Goal: Answer question/provide support

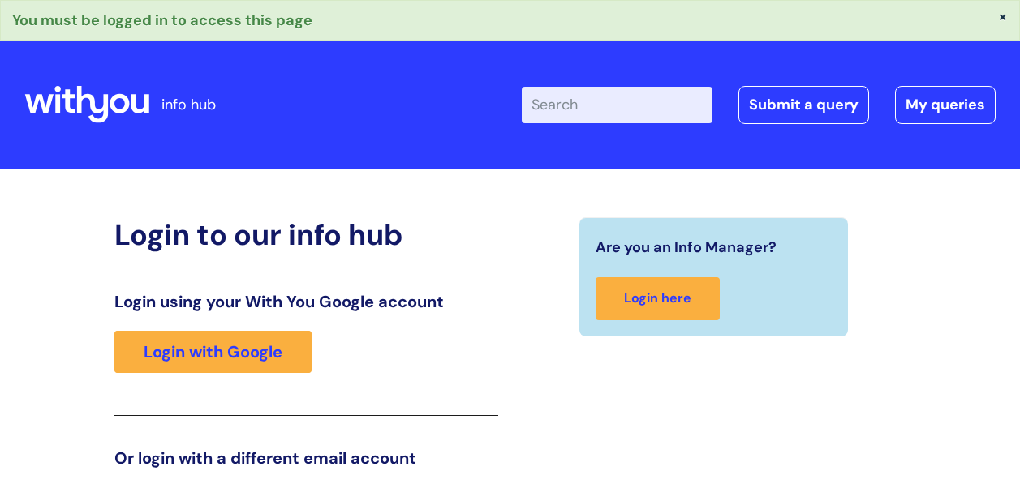
scroll to position [267, 0]
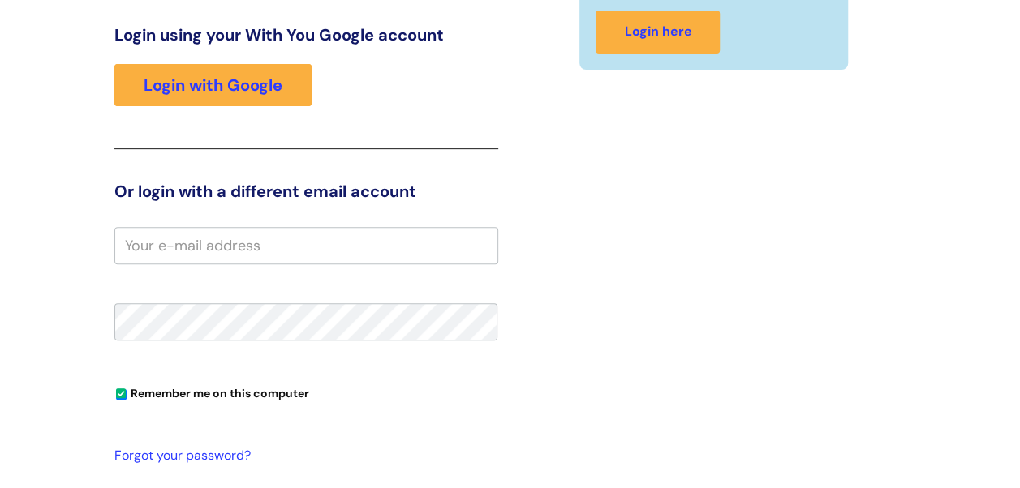
drag, startPoint x: 0, startPoint y: 0, endPoint x: 393, endPoint y: 234, distance: 457.4
click at [393, 234] on input "email" at bounding box center [306, 245] width 384 height 37
type input "[EMAIL_ADDRESS][DOMAIN_NAME]"
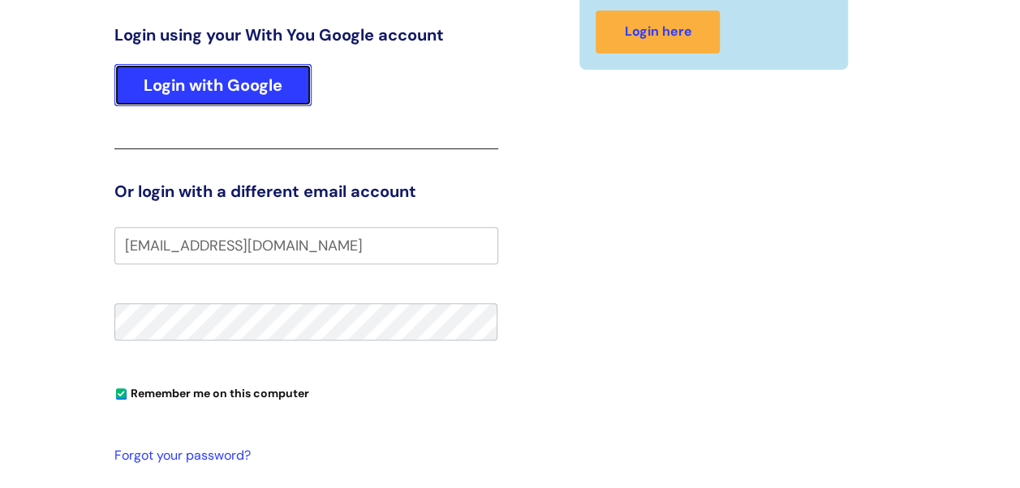
click at [268, 84] on link "Login with Google" at bounding box center [212, 85] width 197 height 42
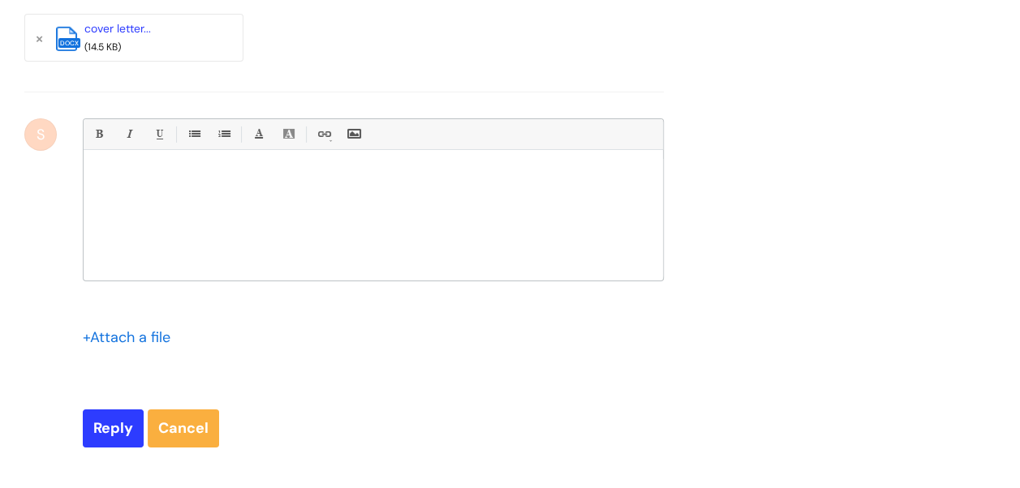
scroll to position [2718, 0]
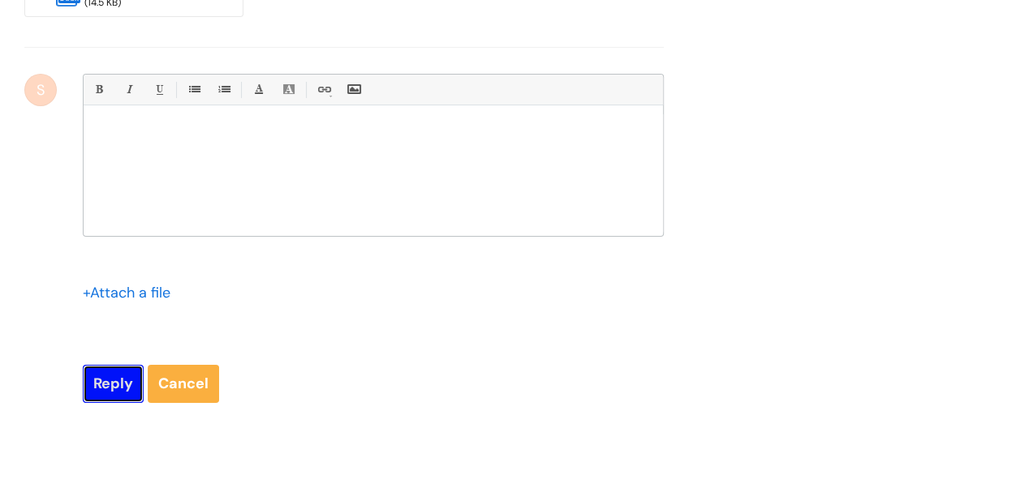
click at [116, 398] on input "Reply" at bounding box center [113, 383] width 61 height 37
type input "Please Wait..."
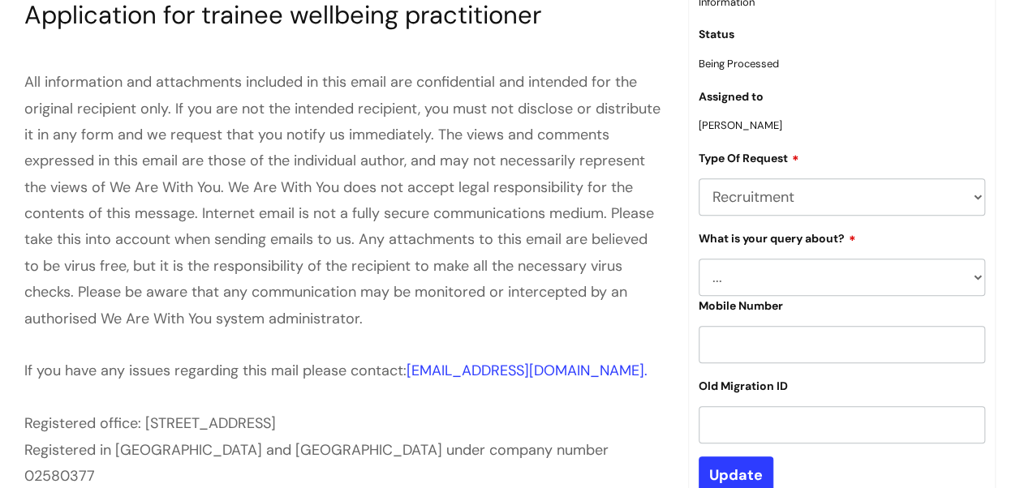
scroll to position [334, 0]
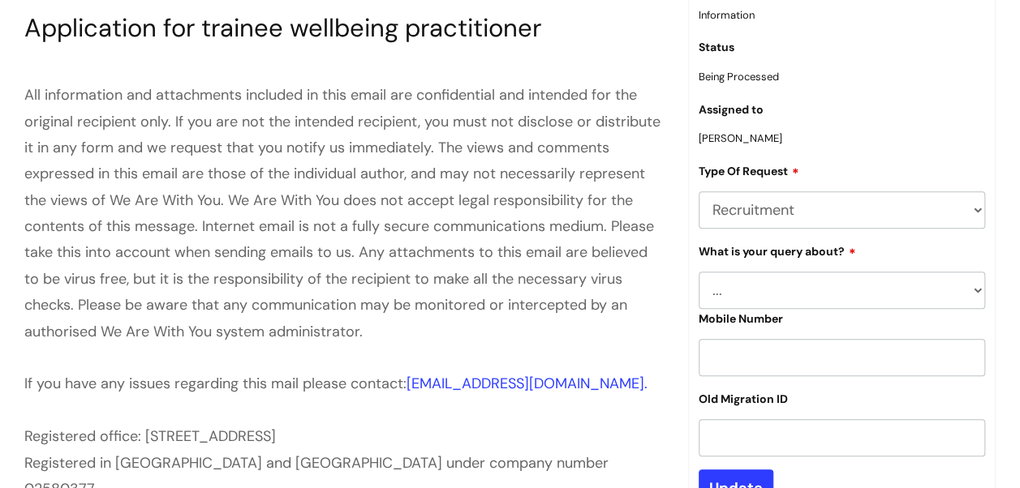
click at [951, 209] on select "... Accounts (Finance) Alerts! (For clinical team) Data Protection Data Reporti…" at bounding box center [842, 209] width 286 height 37
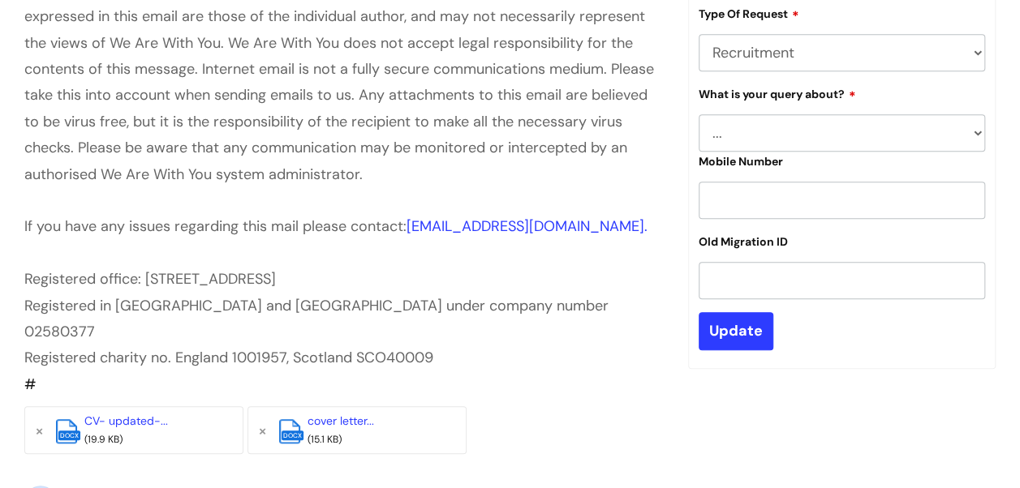
scroll to position [382, 0]
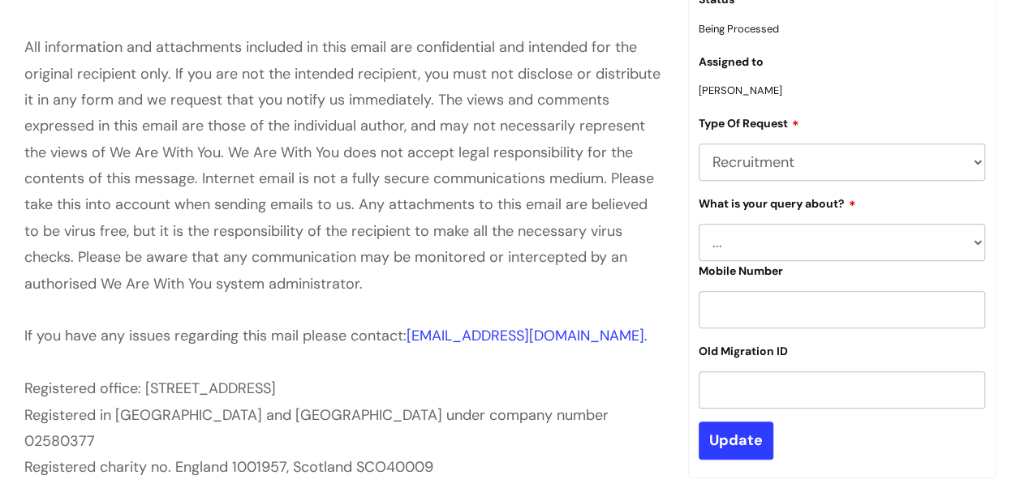
click at [823, 243] on select "... Agencies query General recruitment query Interview query Recruitment system…" at bounding box center [842, 242] width 286 height 37
click at [662, 318] on div at bounding box center [343, 310] width 639 height 26
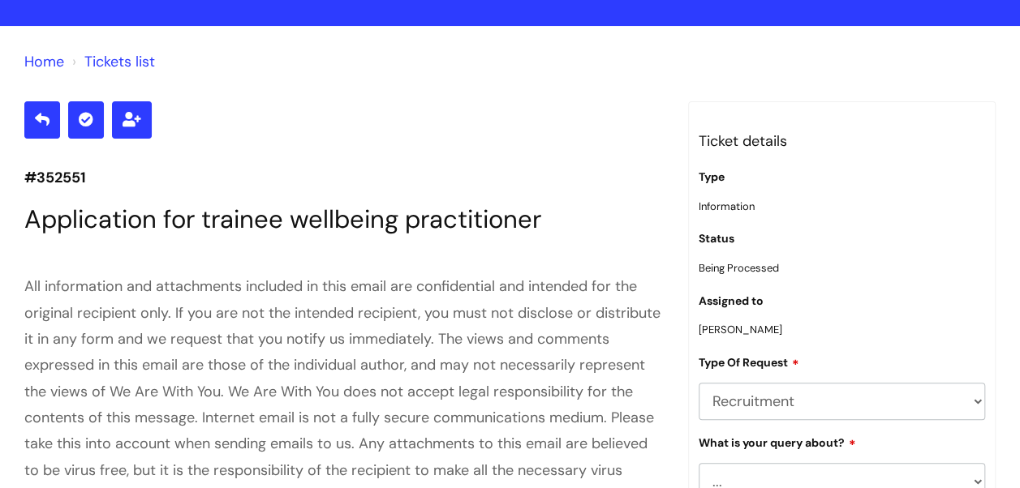
scroll to position [0, 0]
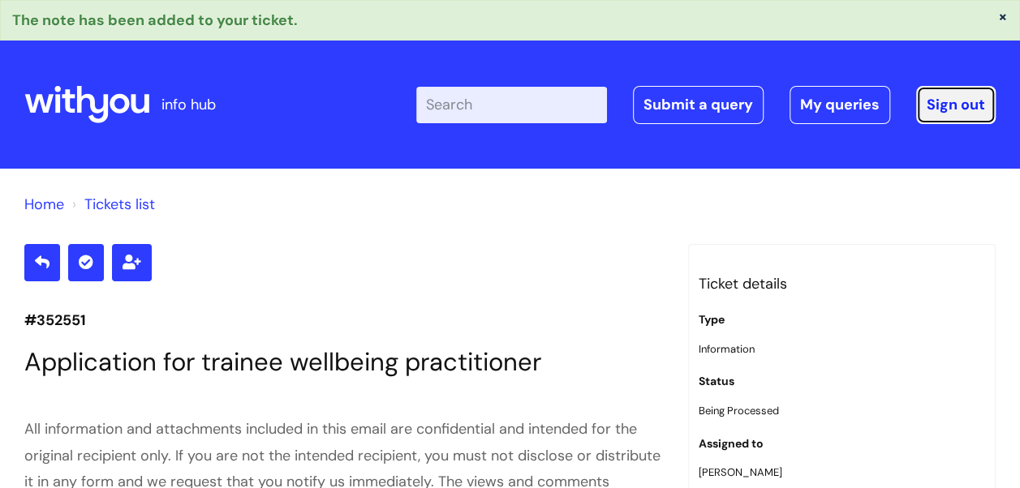
click at [928, 115] on link "Sign out" at bounding box center [956, 104] width 80 height 37
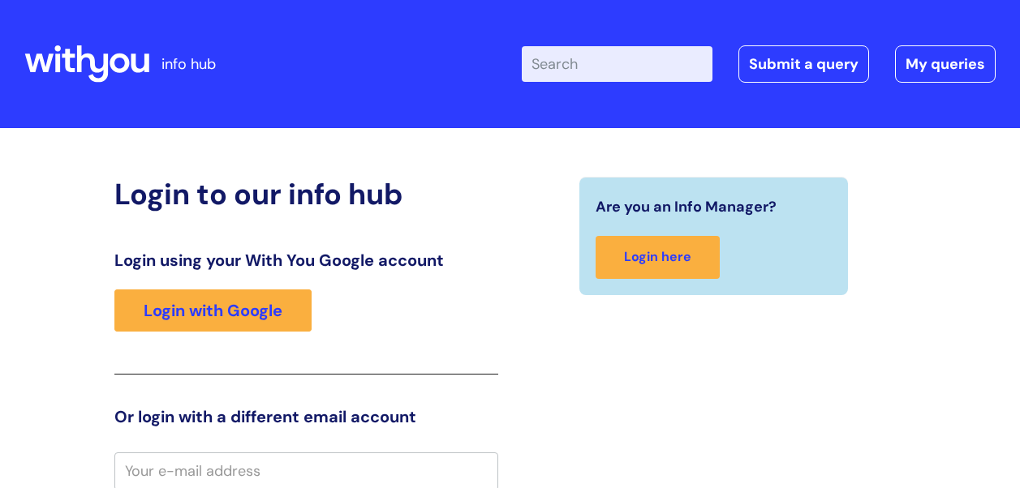
scroll to position [1, 0]
